Goal: Task Accomplishment & Management: Manage account settings

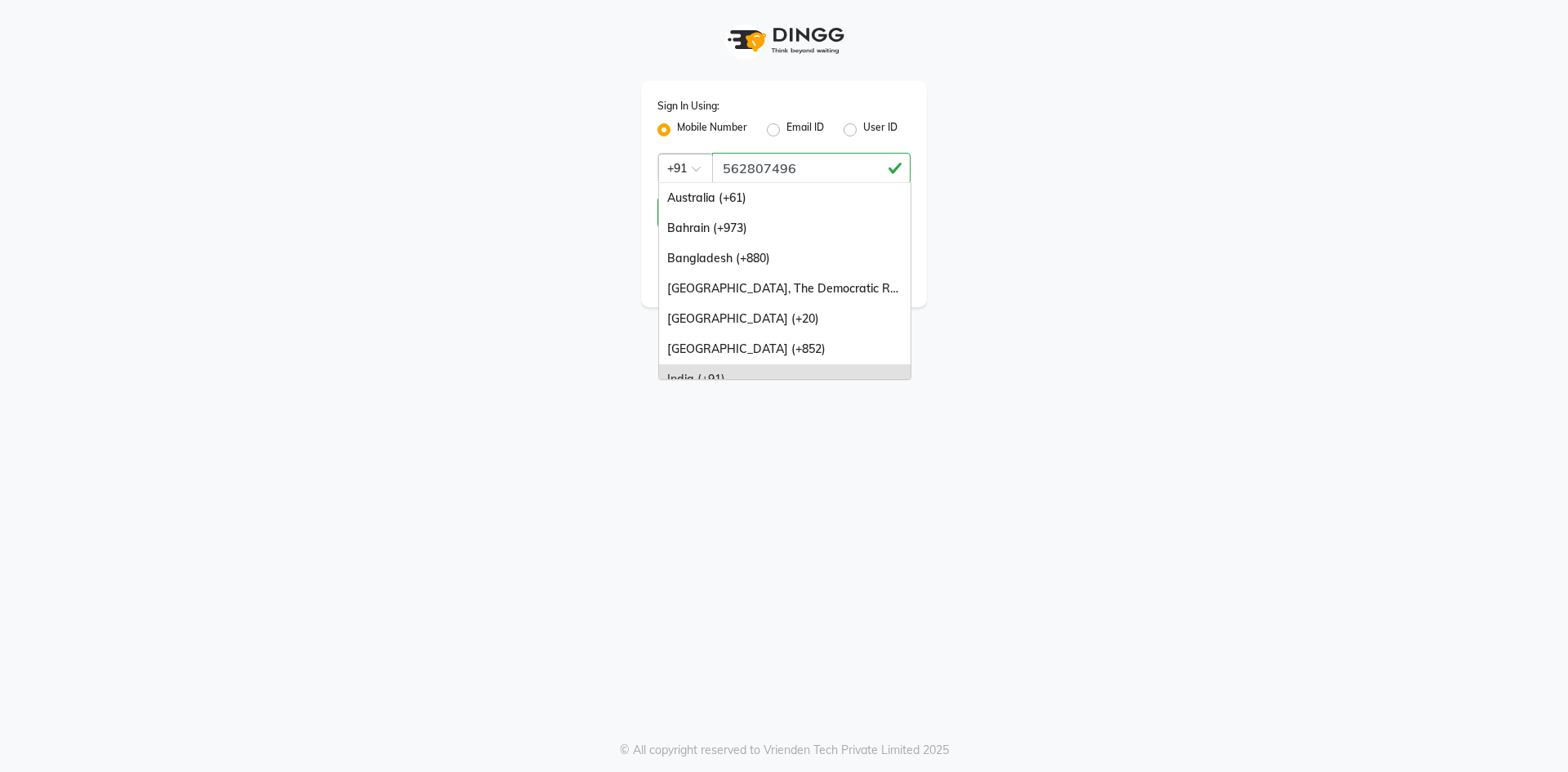
click at [699, 170] on span at bounding box center [702, 174] width 21 height 17
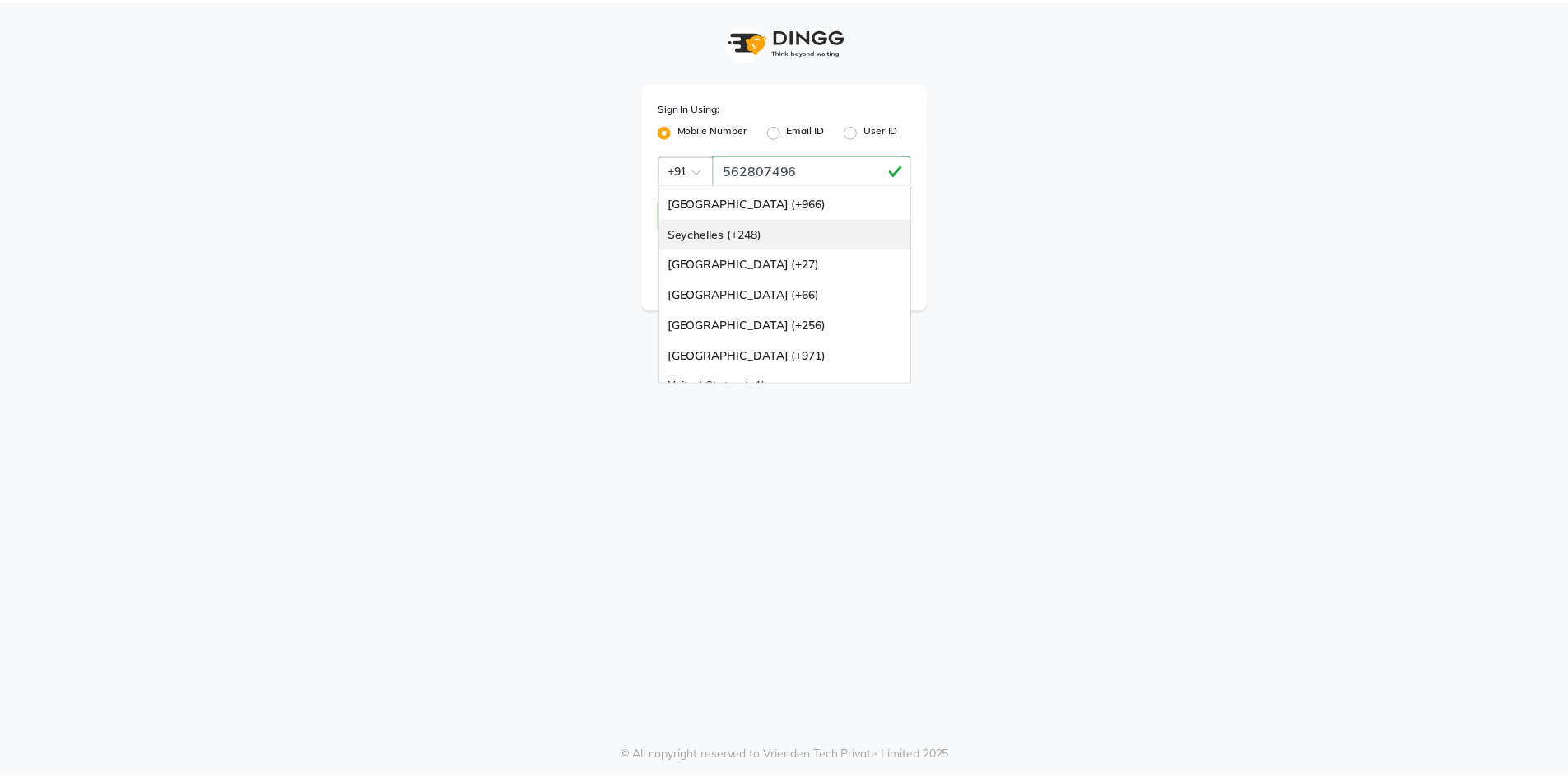
scroll to position [412, 0]
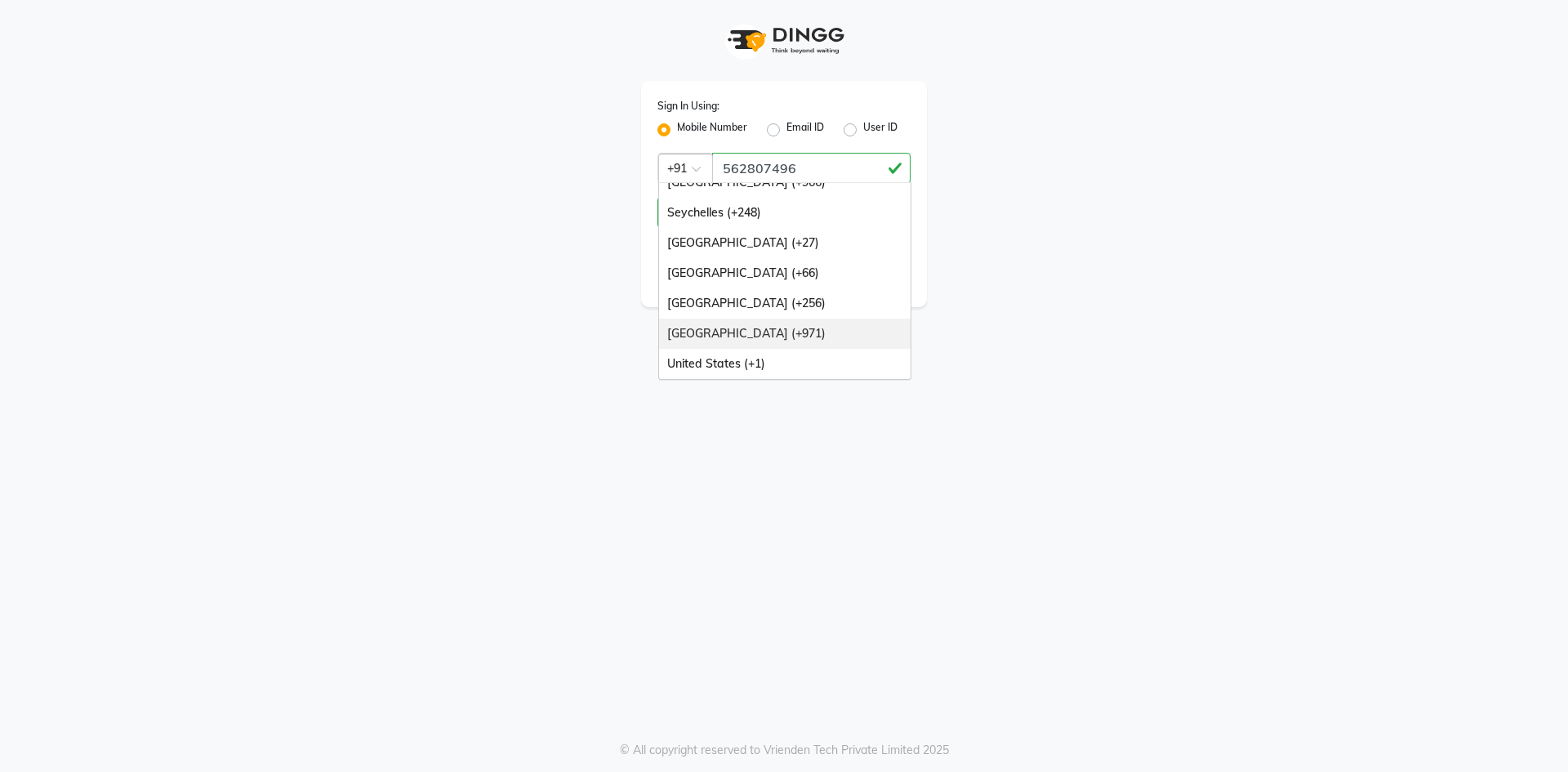
click at [730, 331] on div "[GEOGRAPHIC_DATA] (+971)" at bounding box center [785, 333] width 252 height 30
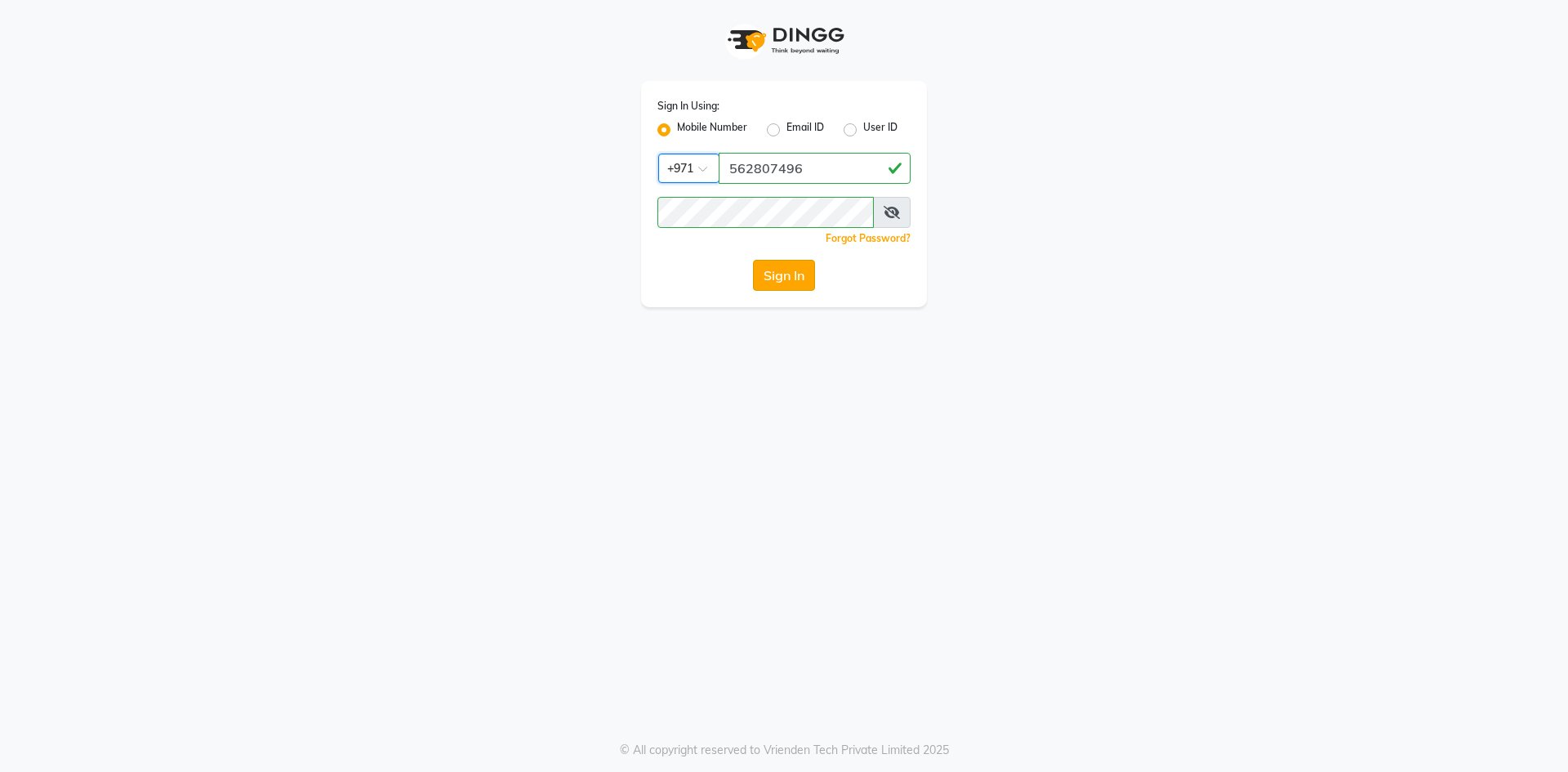
click at [787, 274] on button "Sign In" at bounding box center [784, 275] width 62 height 31
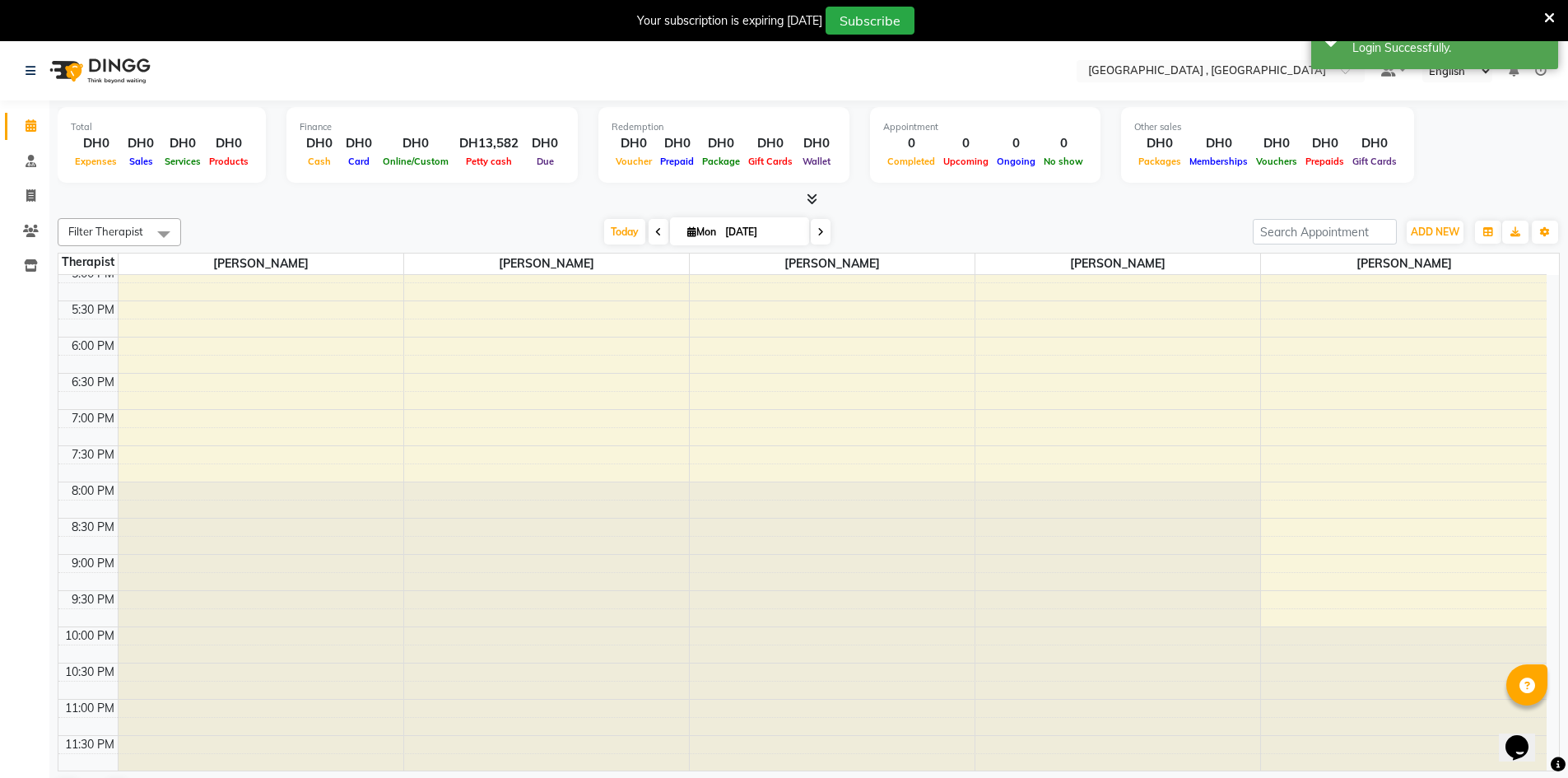
scroll to position [735, 0]
click at [819, 235] on icon at bounding box center [820, 232] width 7 height 9
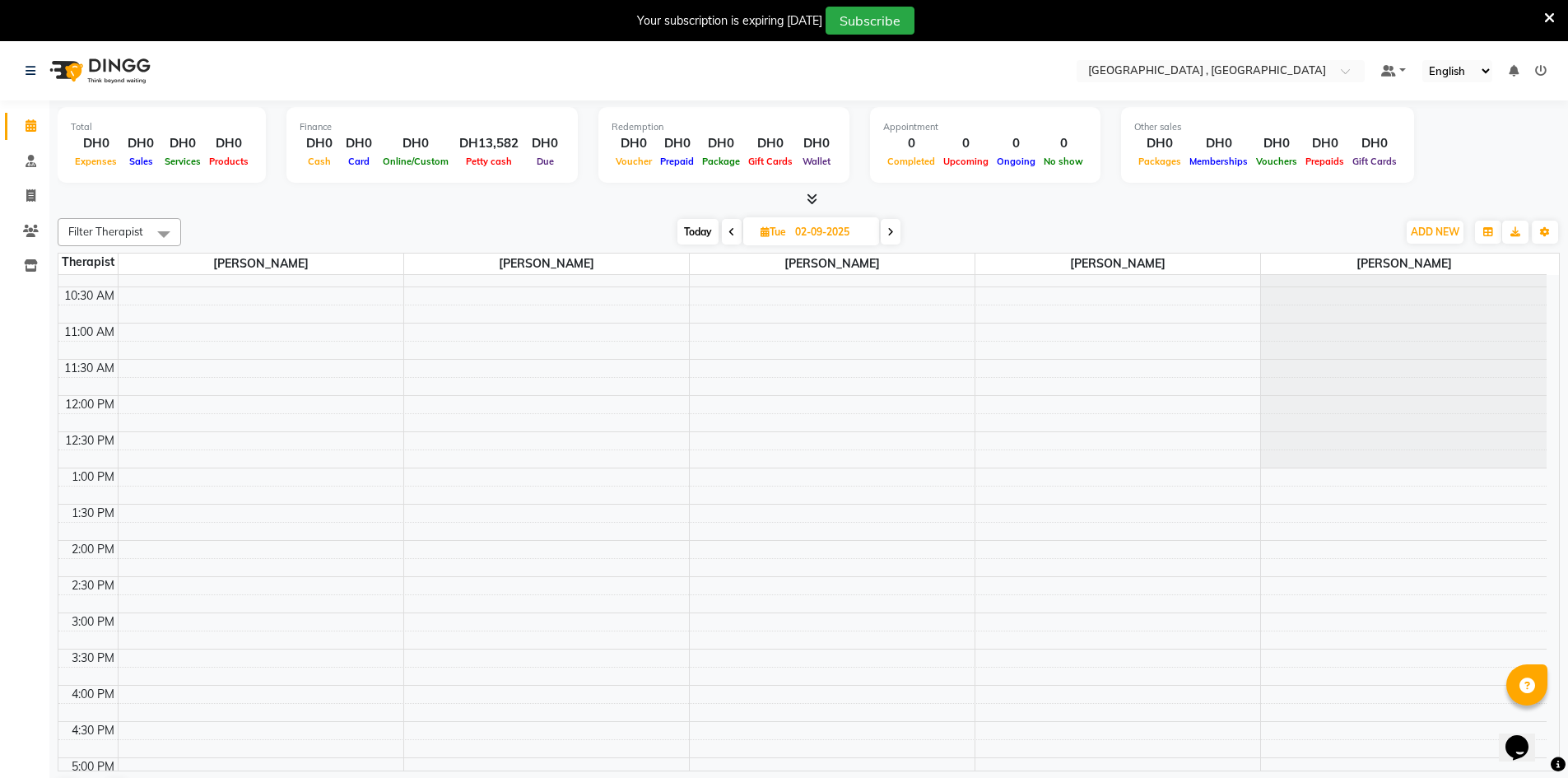
scroll to position [0, 0]
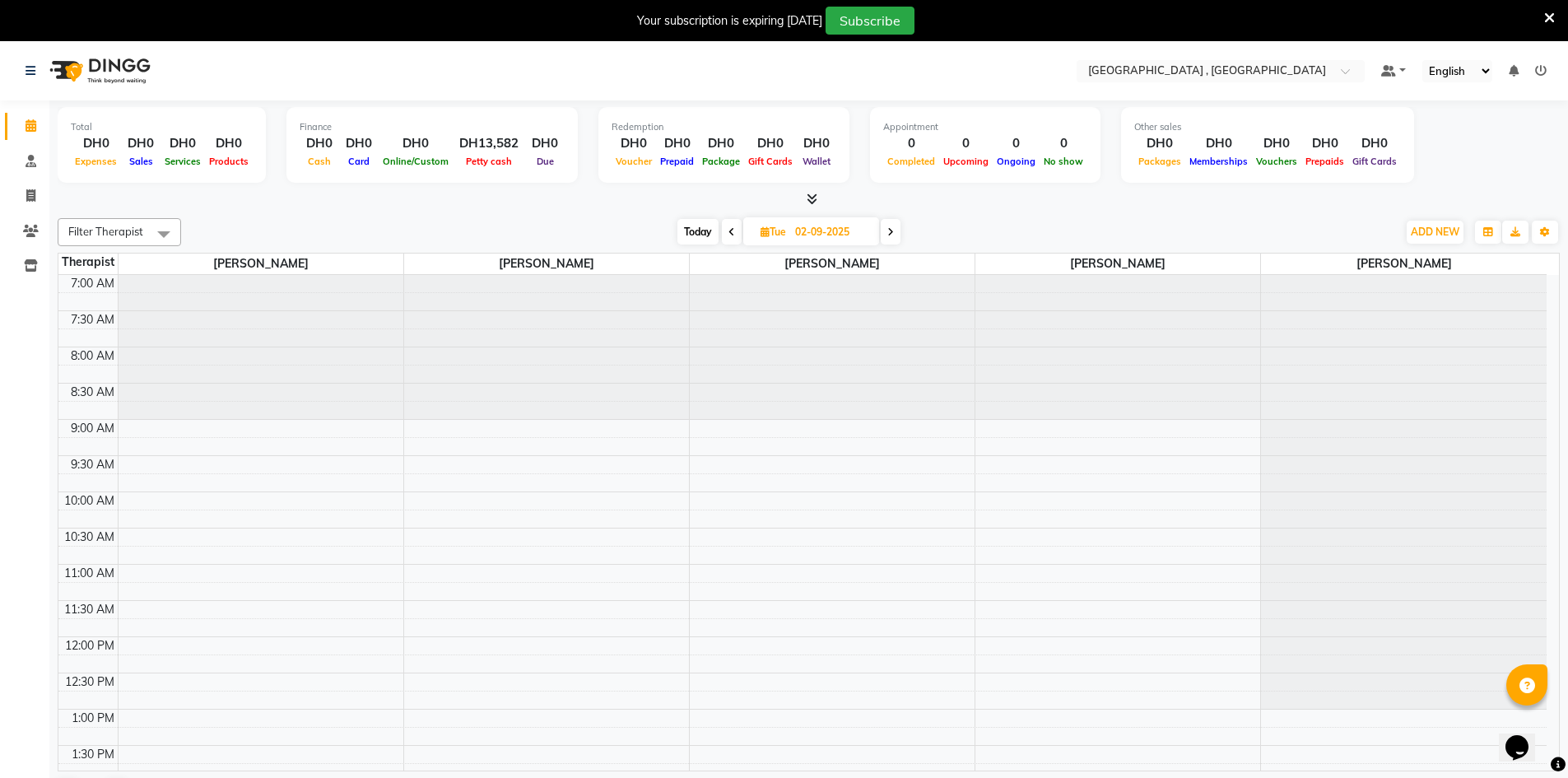
click at [890, 231] on icon at bounding box center [890, 232] width 7 height 9
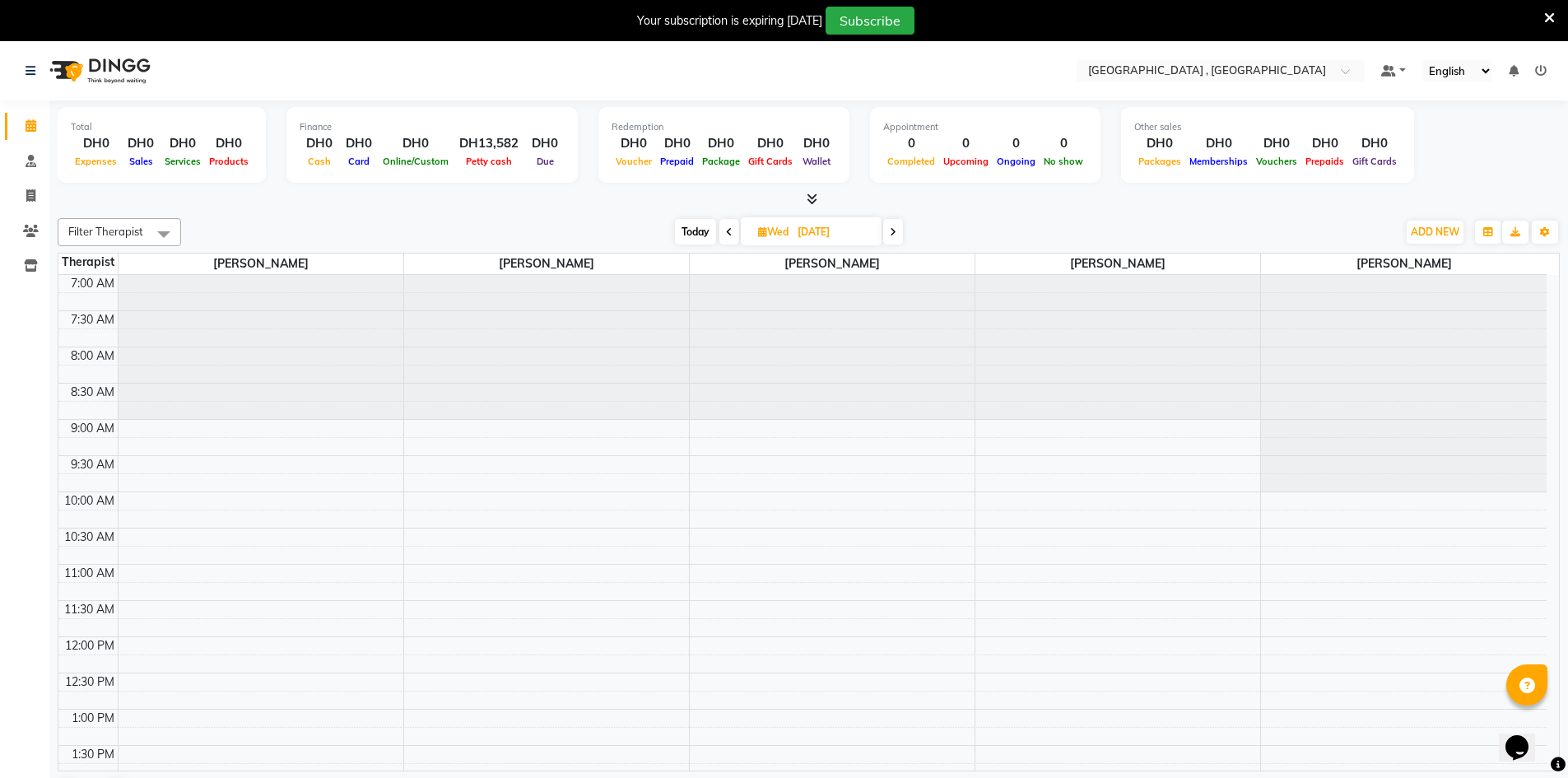
click at [893, 232] on icon at bounding box center [892, 232] width 7 height 9
click at [729, 230] on icon at bounding box center [731, 232] width 7 height 9
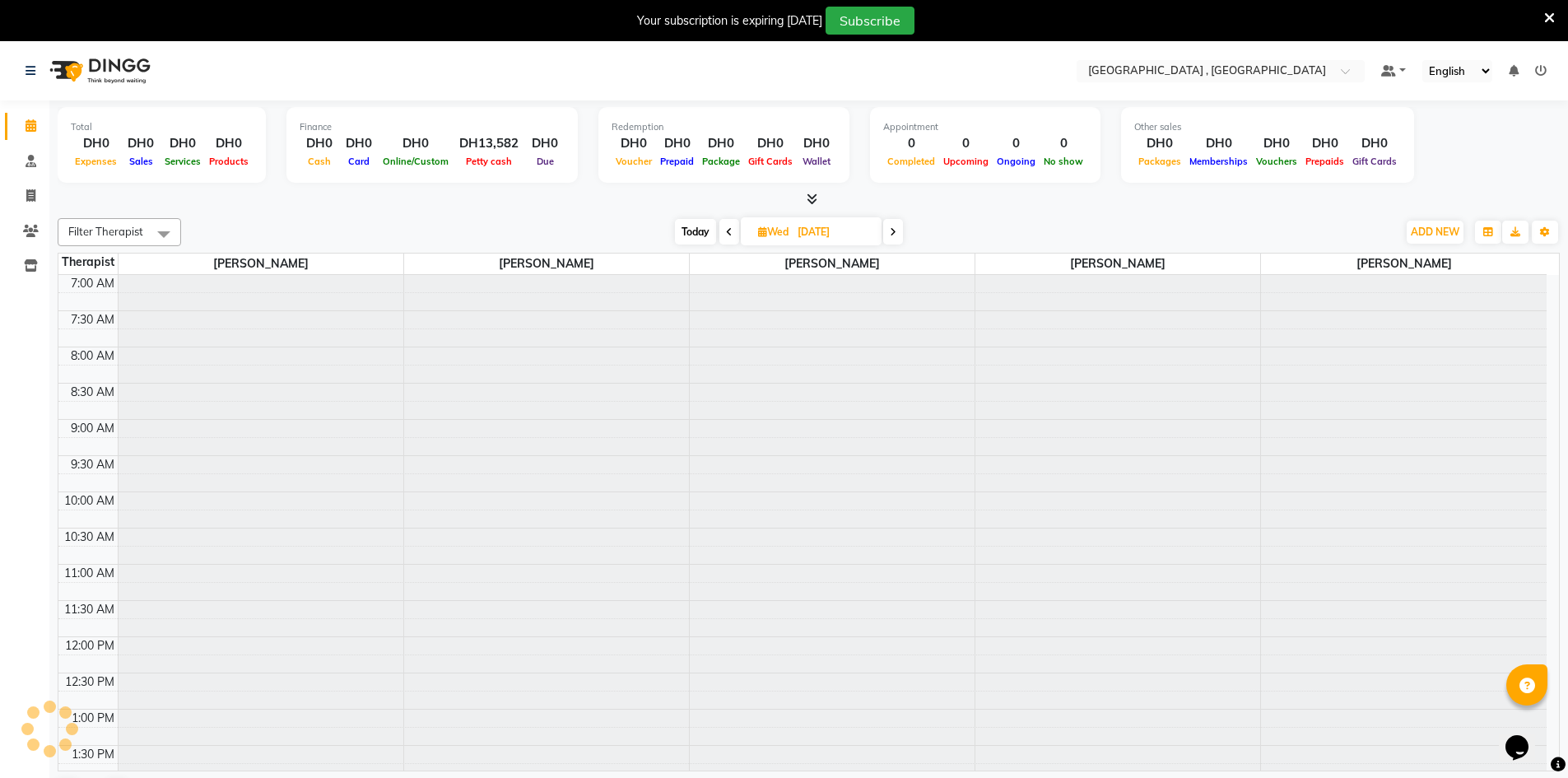
scroll to position [291, 0]
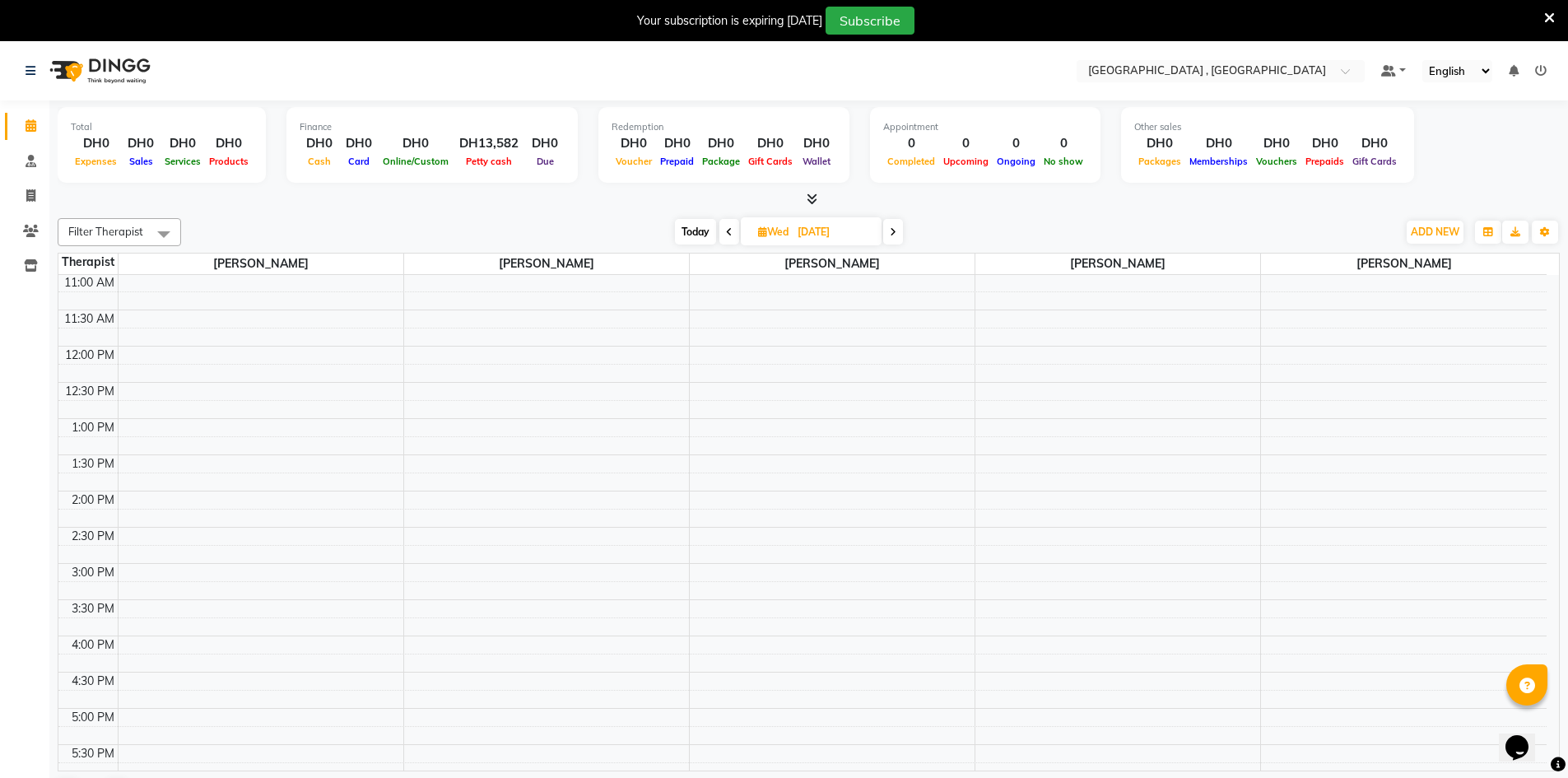
click at [727, 230] on icon at bounding box center [729, 232] width 7 height 9
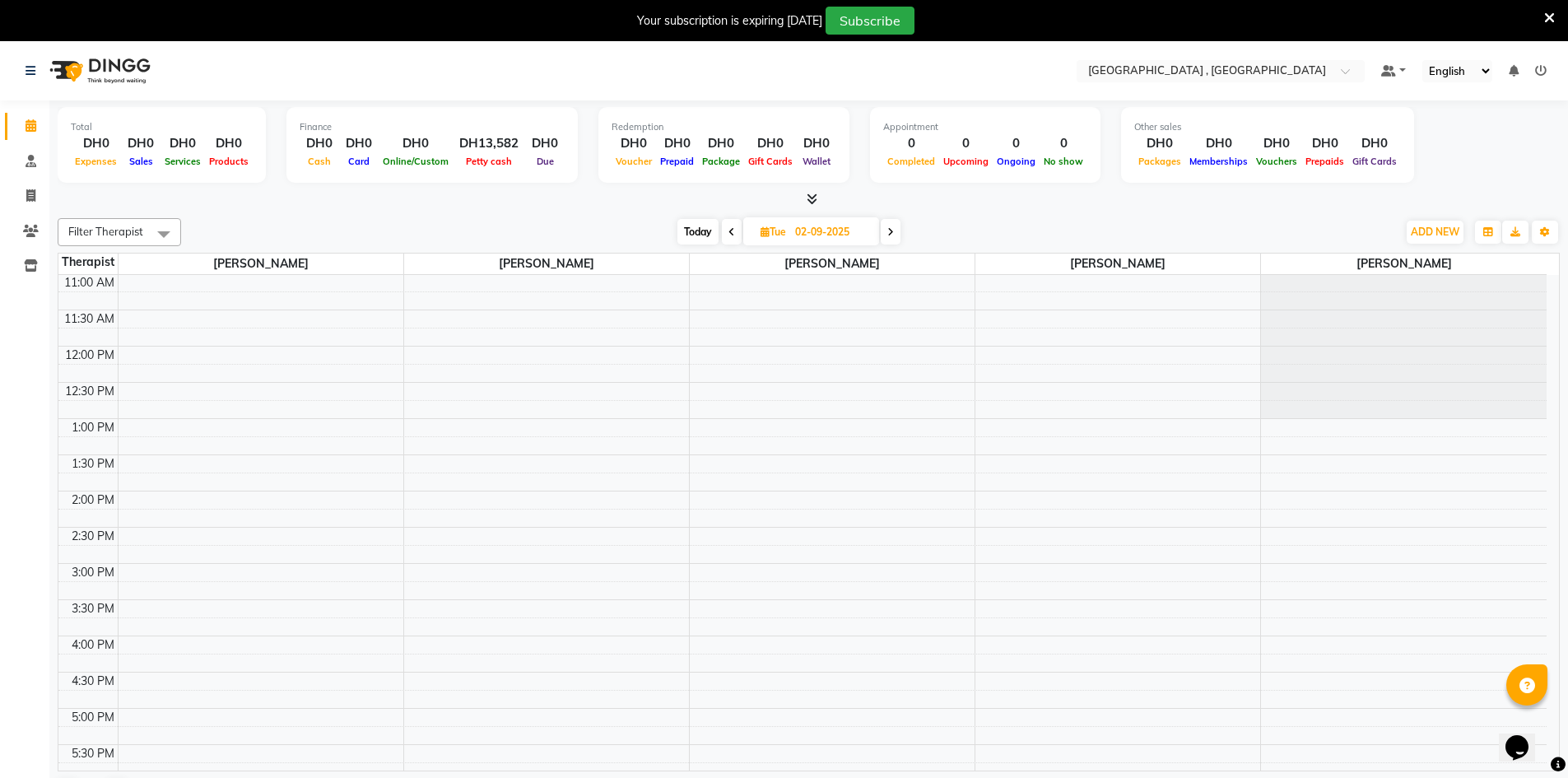
click at [729, 230] on icon at bounding box center [731, 232] width 7 height 9
type input "[DATE]"
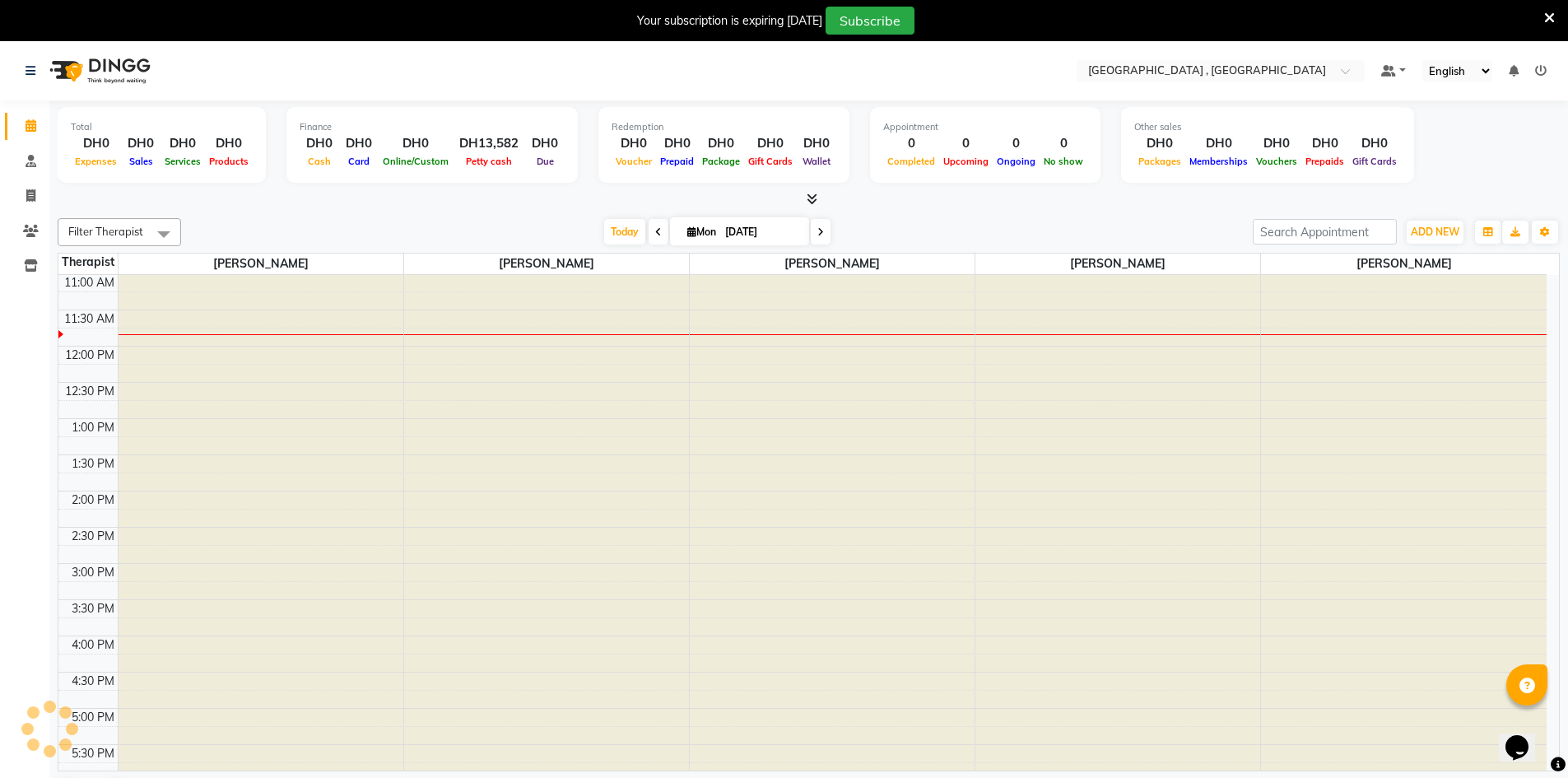
scroll to position [0, 0]
